Goal: Obtain resource: Obtain resource

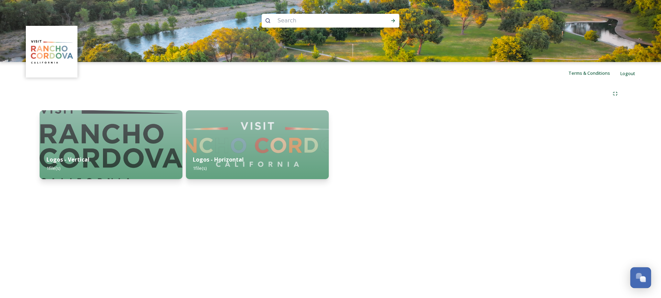
click at [641, 276] on div "Open Chat" at bounding box center [643, 279] width 6 height 6
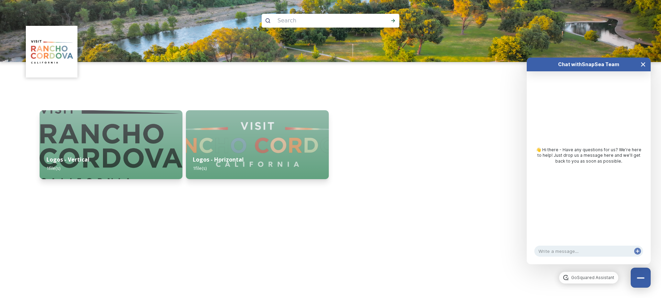
click at [645, 66] on icon "Close Chat" at bounding box center [643, 65] width 6 height 6
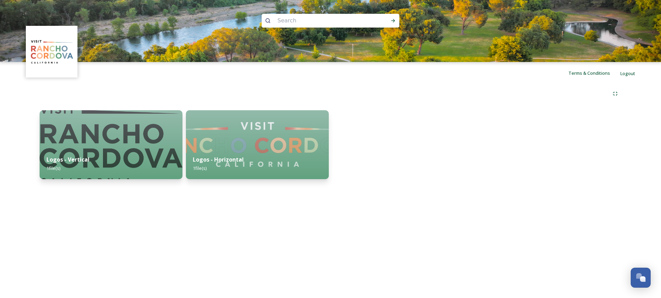
click at [586, 162] on div at bounding box center [549, 144] width 143 height 69
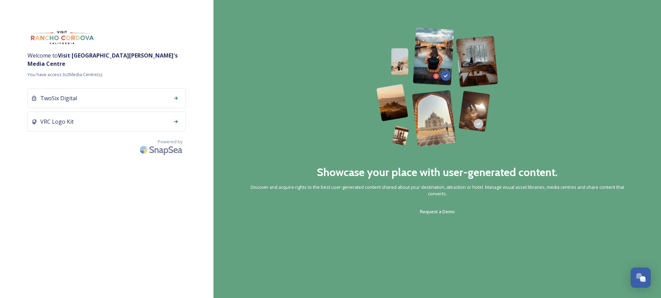
click at [86, 88] on div "TwoSix Digital" at bounding box center [107, 98] width 158 height 20
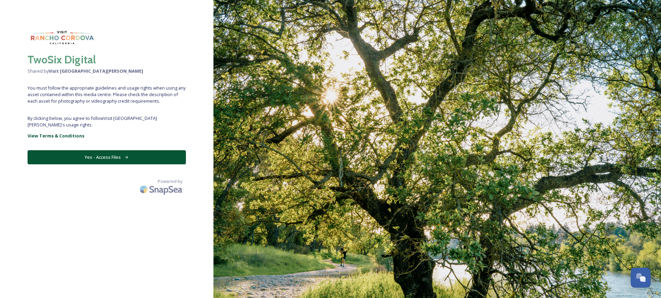
click at [104, 150] on button "Yes - Access Files" at bounding box center [107, 157] width 158 height 14
click at [79, 150] on button "Yes - Access Files" at bounding box center [107, 157] width 158 height 14
